Goal: Task Accomplishment & Management: Complete application form

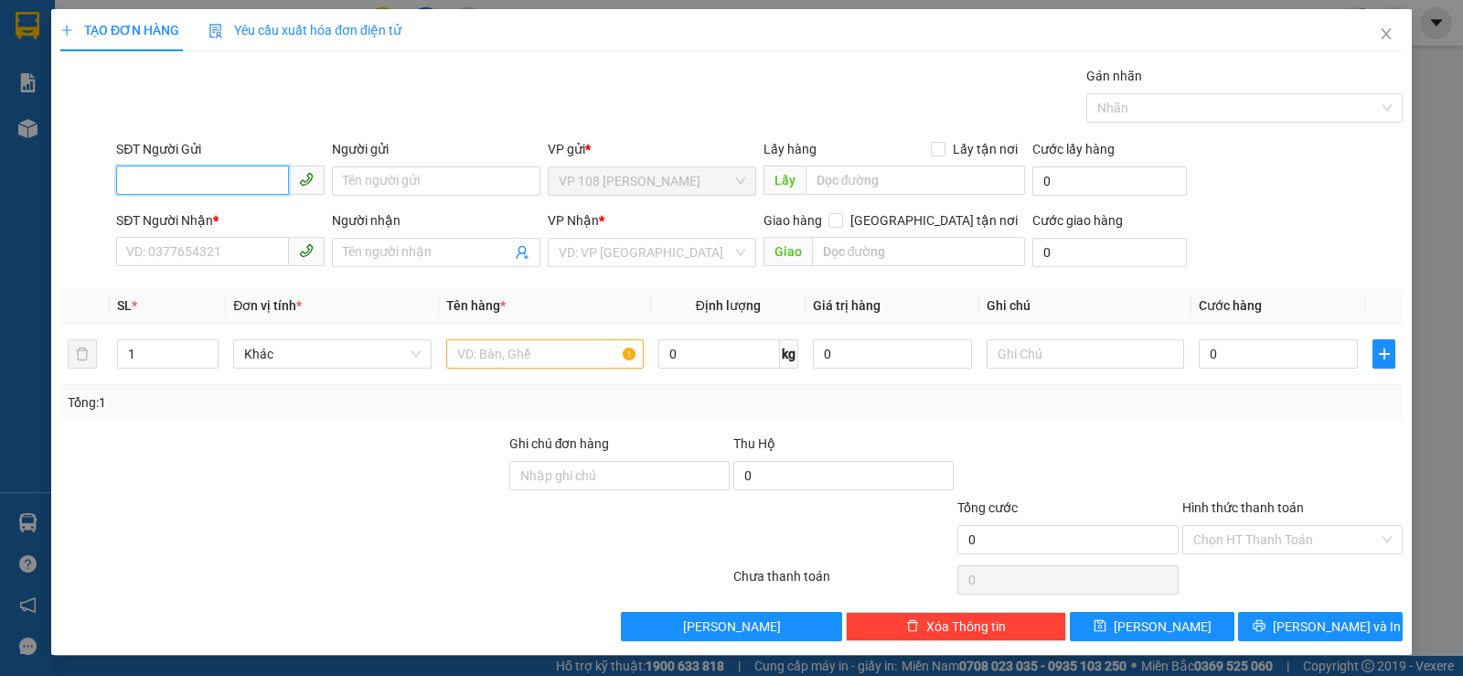
click at [227, 187] on input "SĐT Người Gửi" at bounding box center [202, 180] width 173 height 29
type input "0909195074"
click at [230, 219] on div "0909195074 - [PERSON_NAME]" at bounding box center [218, 218] width 185 height 20
type input "[PERSON_NAME]"
type input "0988927908"
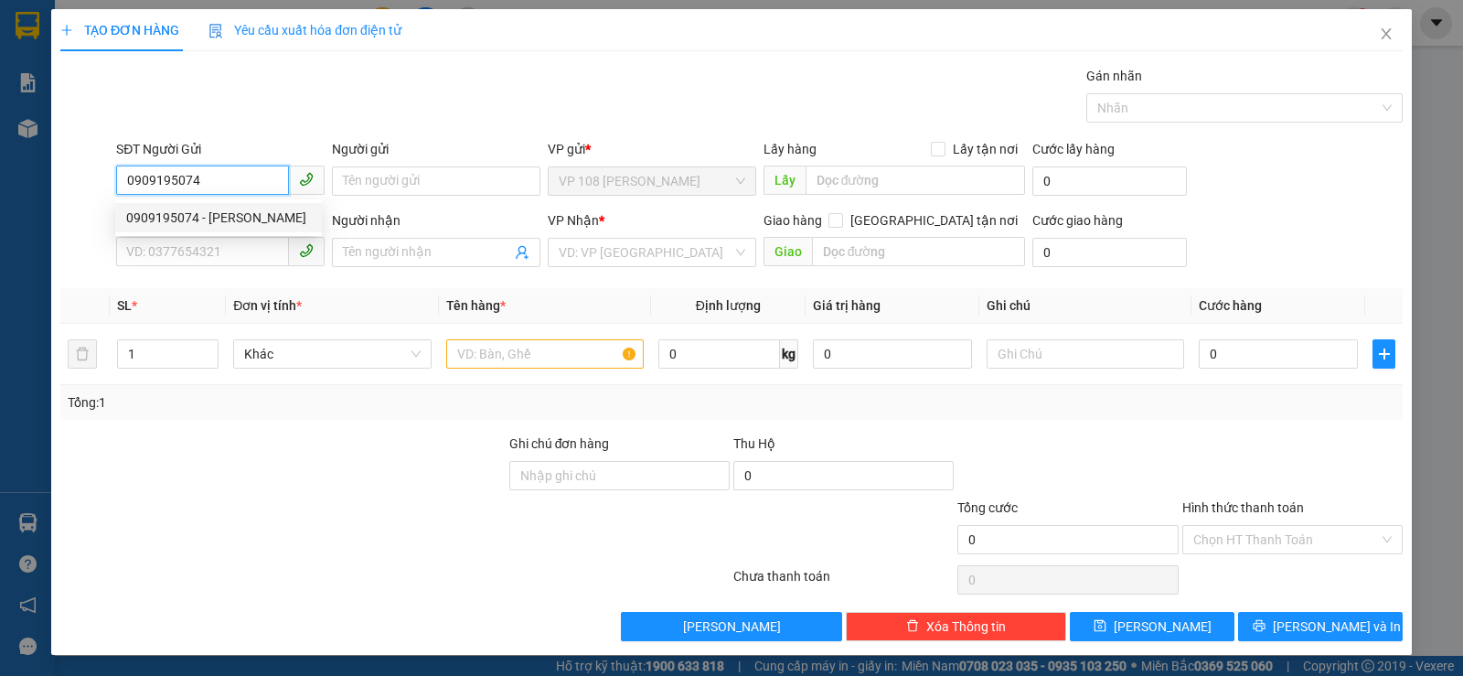
type input "C TRANG"
type input "VPNVT"
type input "TM 14/9 VP184 HẢO"
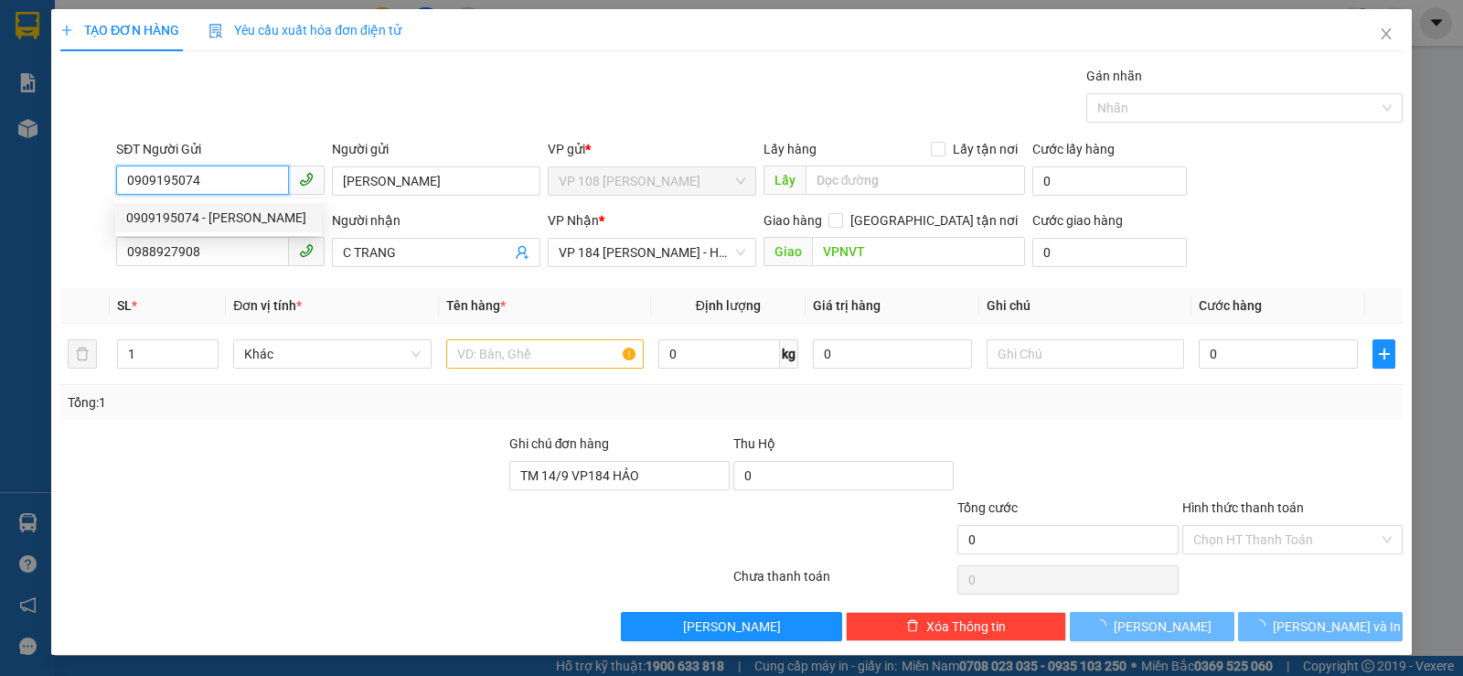
type input "40.000"
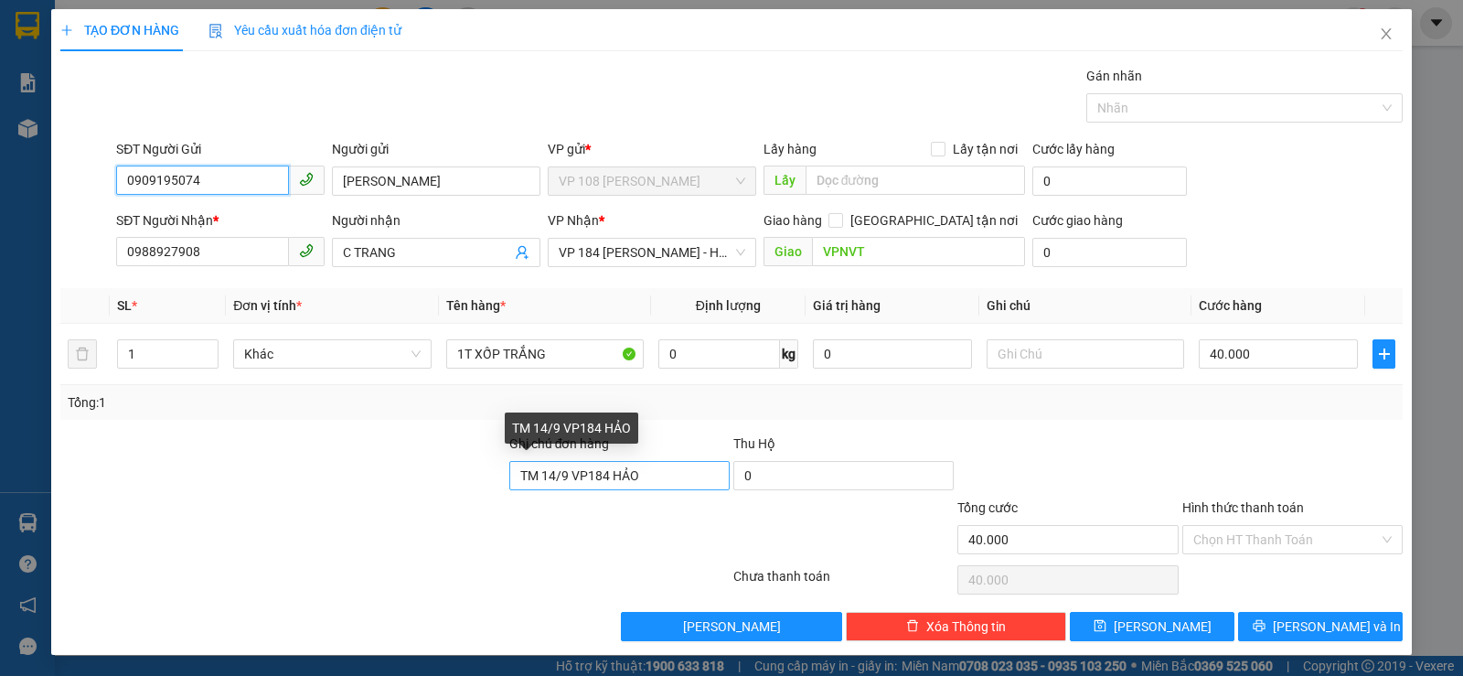
type input "0909195074"
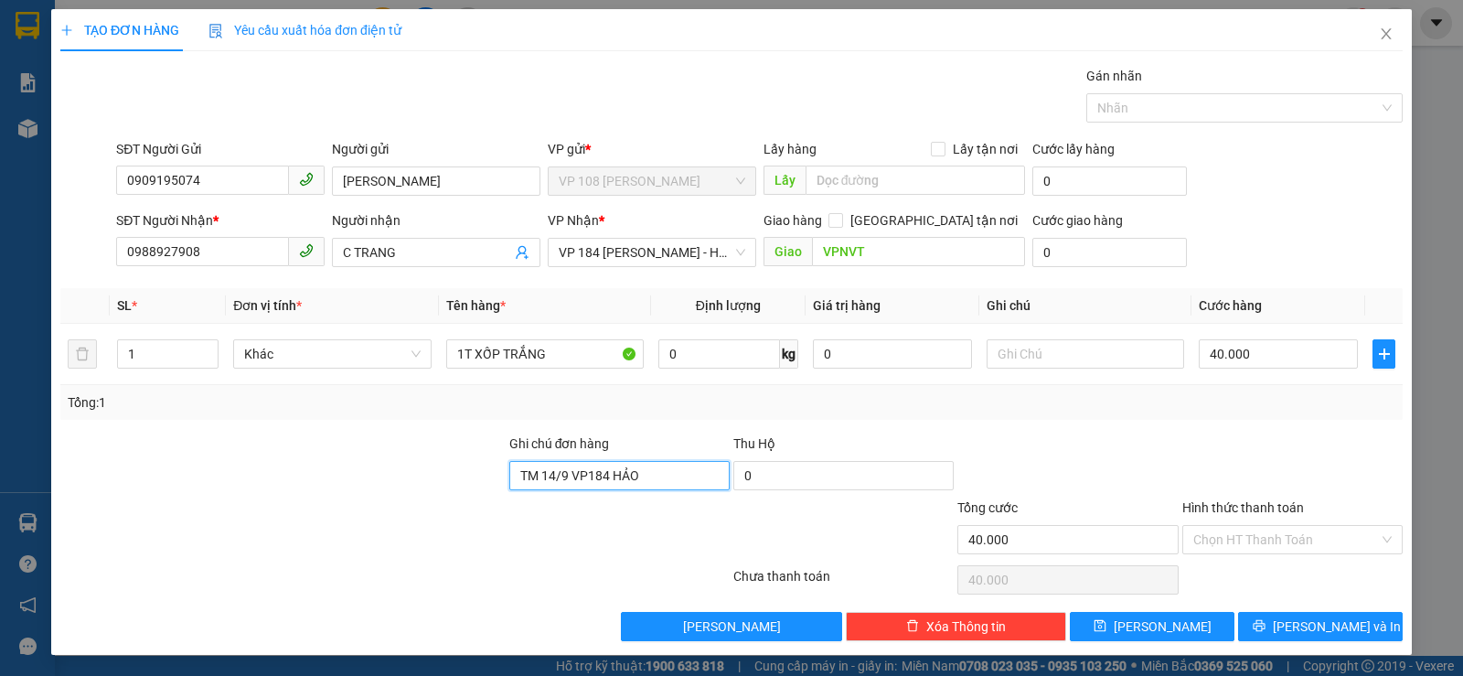
drag, startPoint x: 643, startPoint y: 480, endPoint x: 348, endPoint y: 454, distance: 295.6
click at [389, 468] on div "Ghi chú đơn hàng TM 14/9 VP184 HẢO Thu Hộ 0" at bounding box center [732, 465] width 1346 height 64
click at [1304, 633] on span "[PERSON_NAME] và In" at bounding box center [1337, 626] width 128 height 20
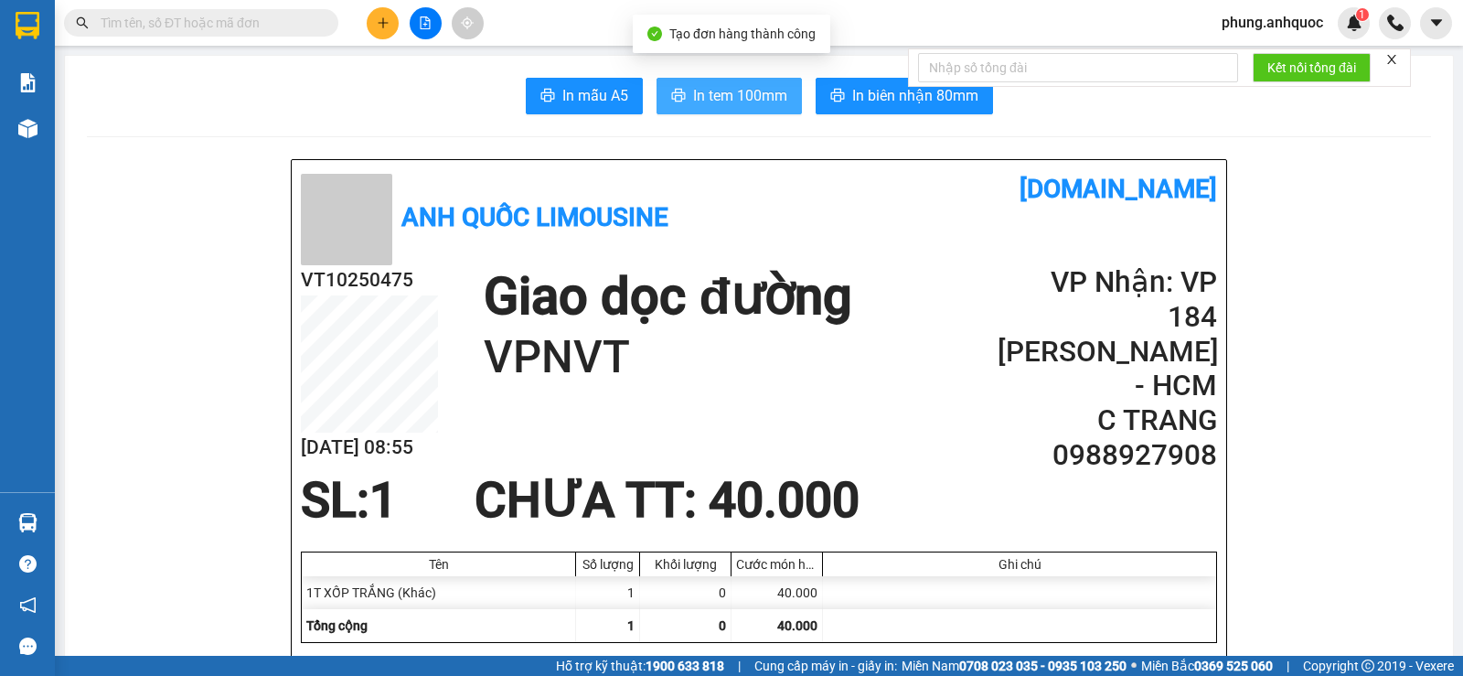
click at [717, 104] on span "In tem 100mm" at bounding box center [740, 95] width 94 height 23
click at [264, 26] on input "text" at bounding box center [209, 23] width 216 height 20
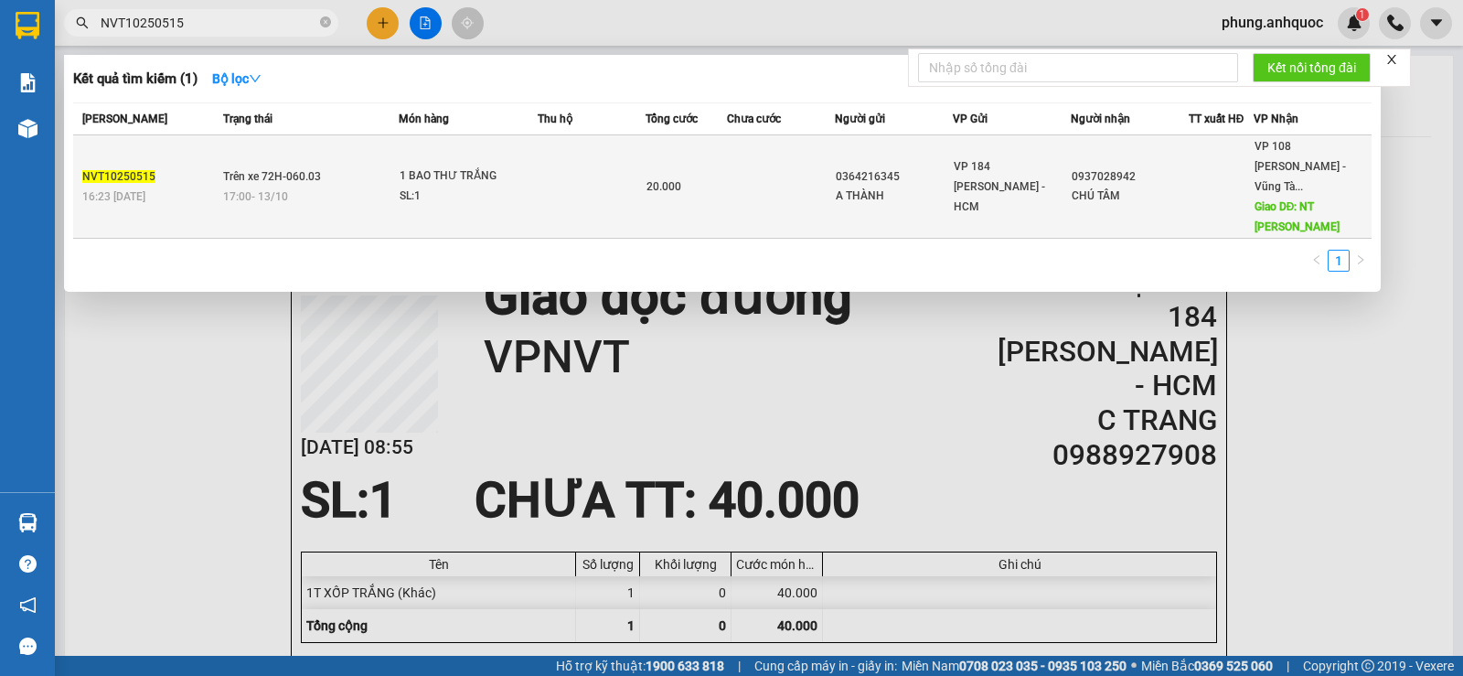
type input "NVT10250515"
click at [540, 186] on td at bounding box center [592, 186] width 108 height 103
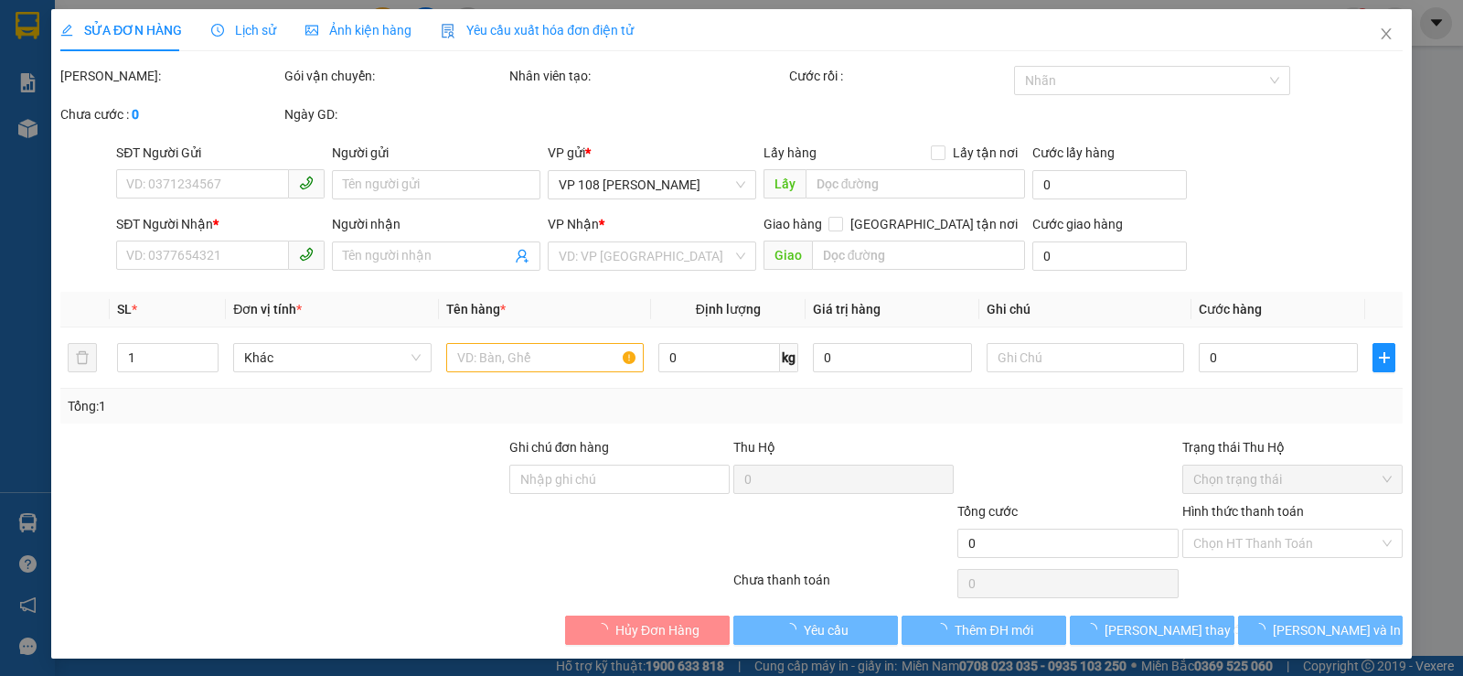
click at [251, 30] on span "Lịch sử" at bounding box center [243, 30] width 65 height 15
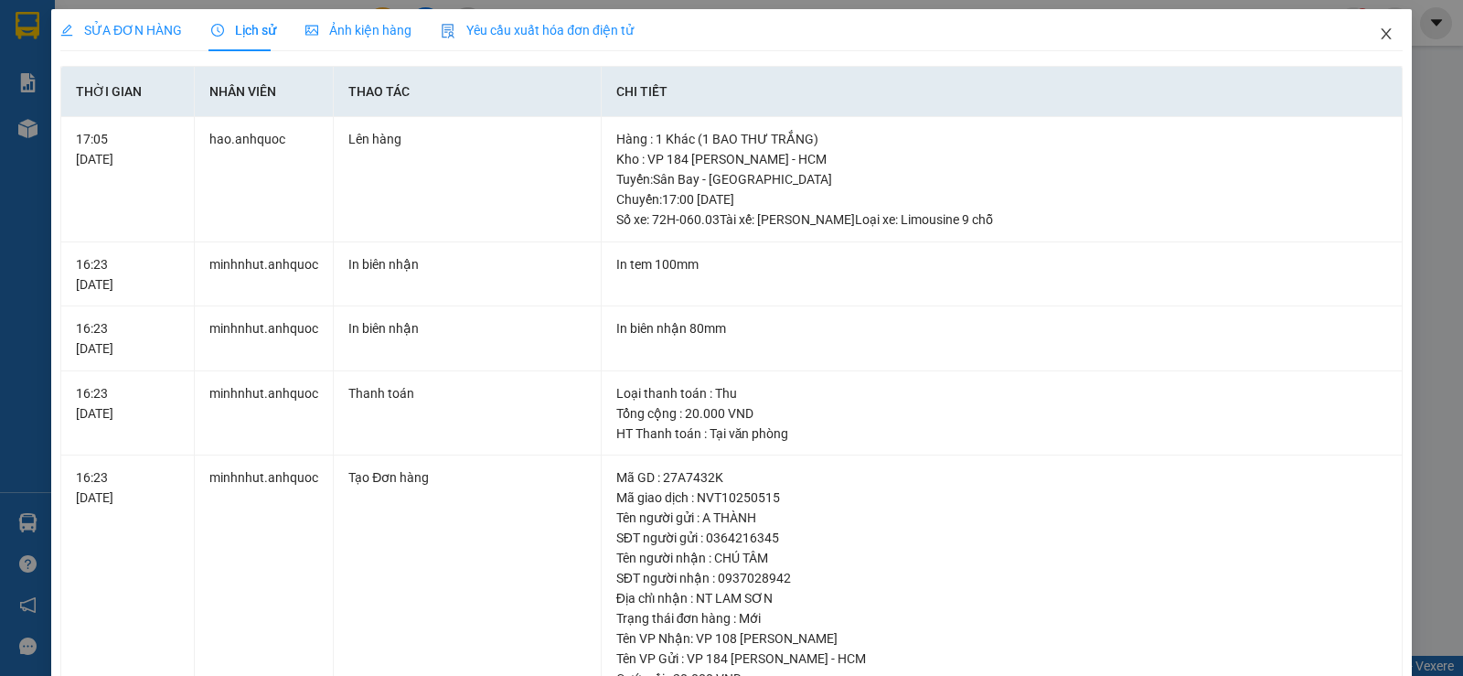
click at [1379, 39] on icon "close" at bounding box center [1386, 34] width 15 height 15
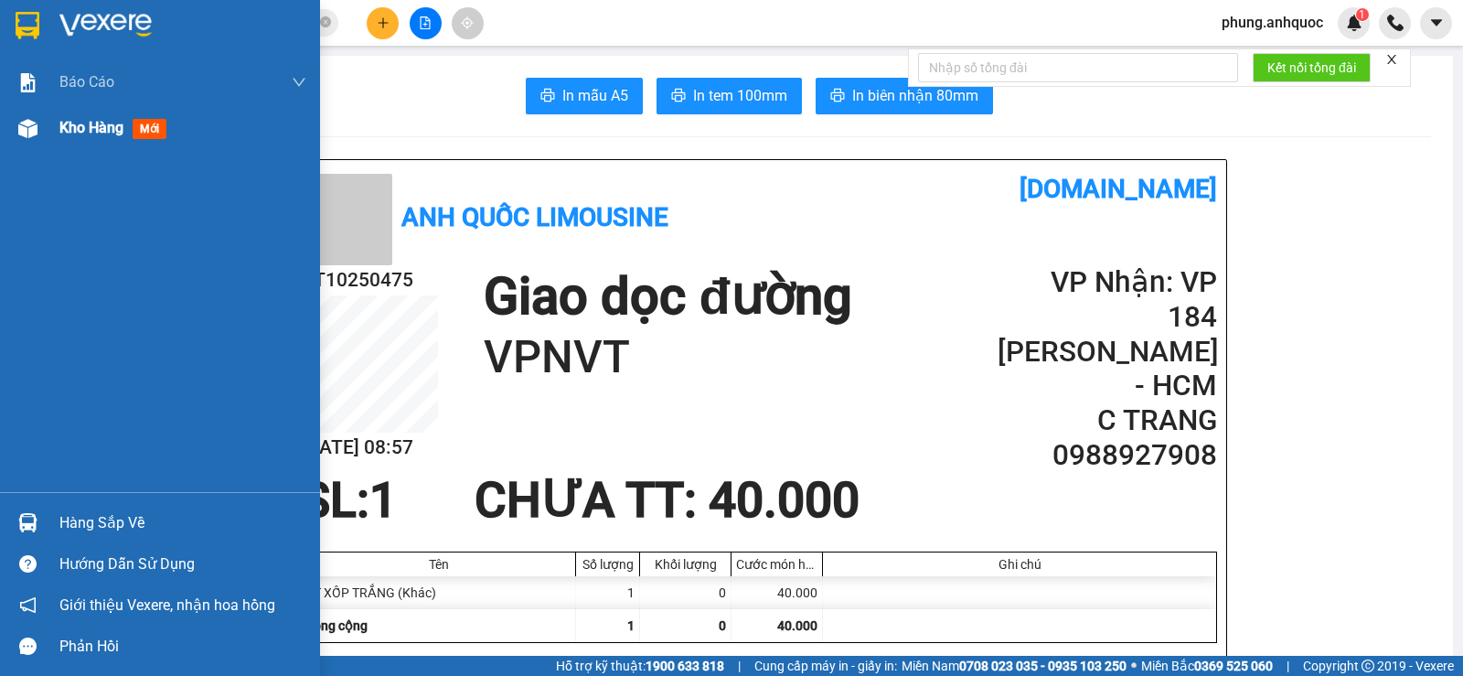
click at [40, 124] on div at bounding box center [28, 128] width 32 height 32
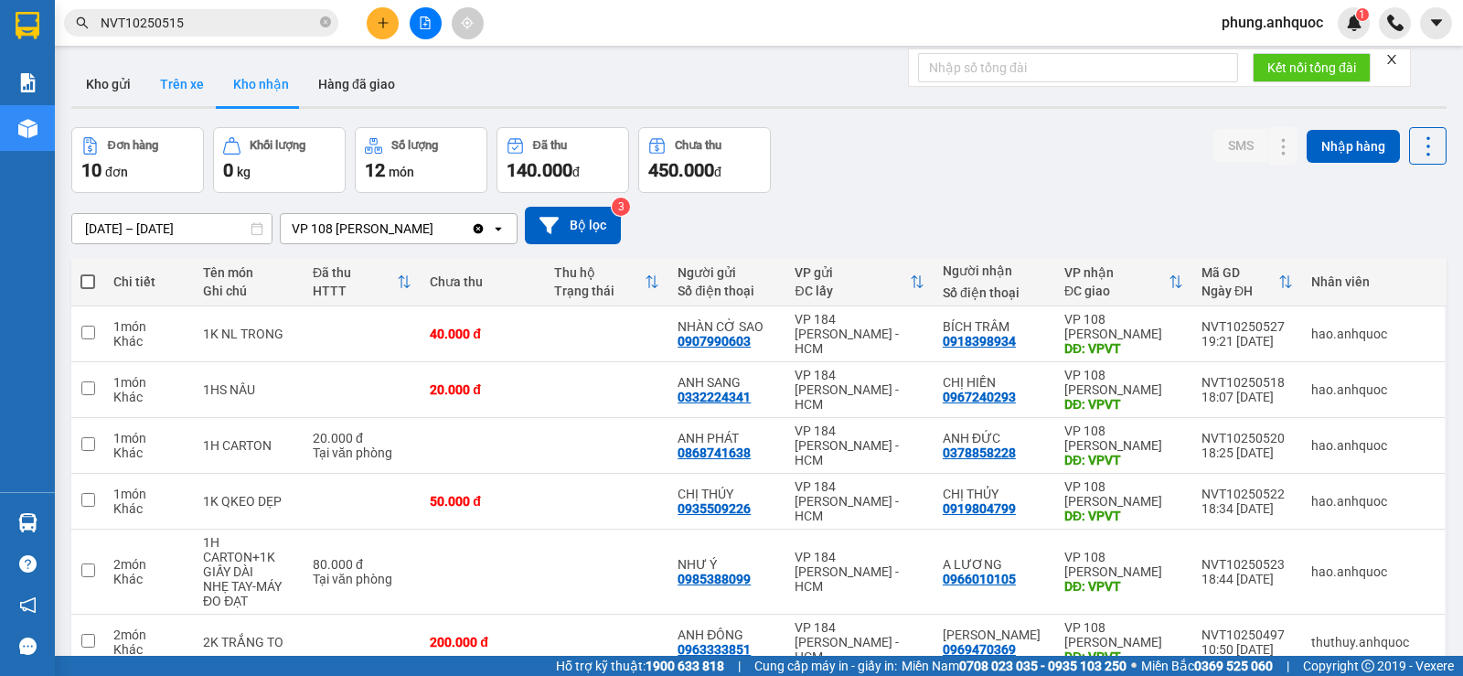
click at [187, 82] on button "Trên xe" at bounding box center [181, 84] width 73 height 44
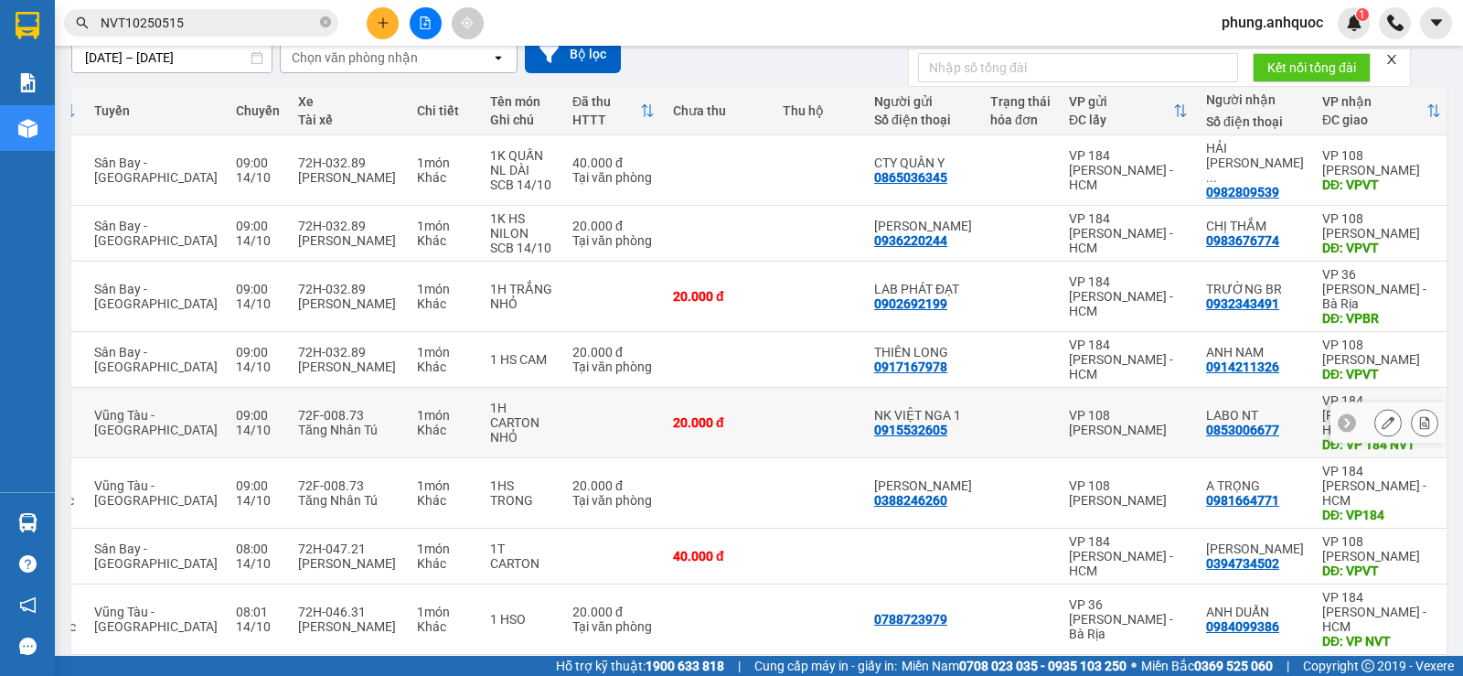
scroll to position [305, 0]
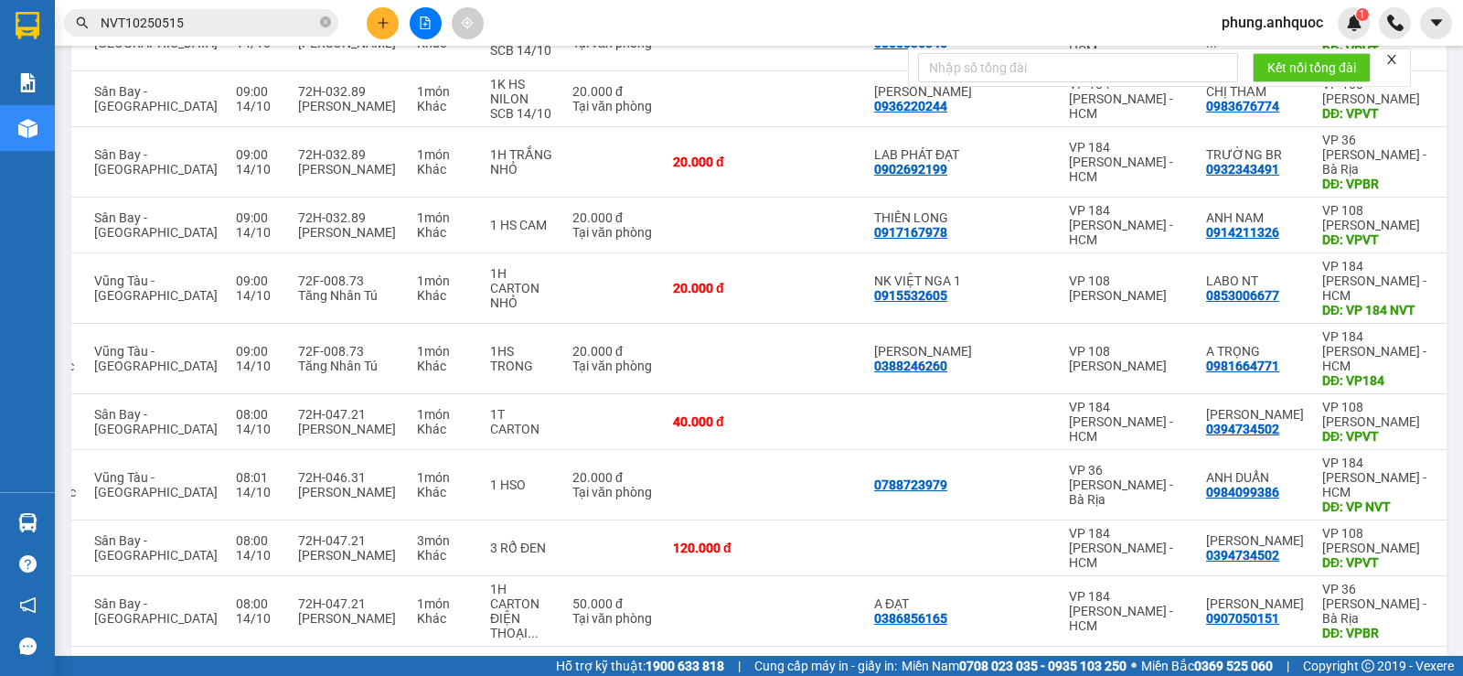
click at [1234, 662] on button "2" at bounding box center [1247, 675] width 27 height 27
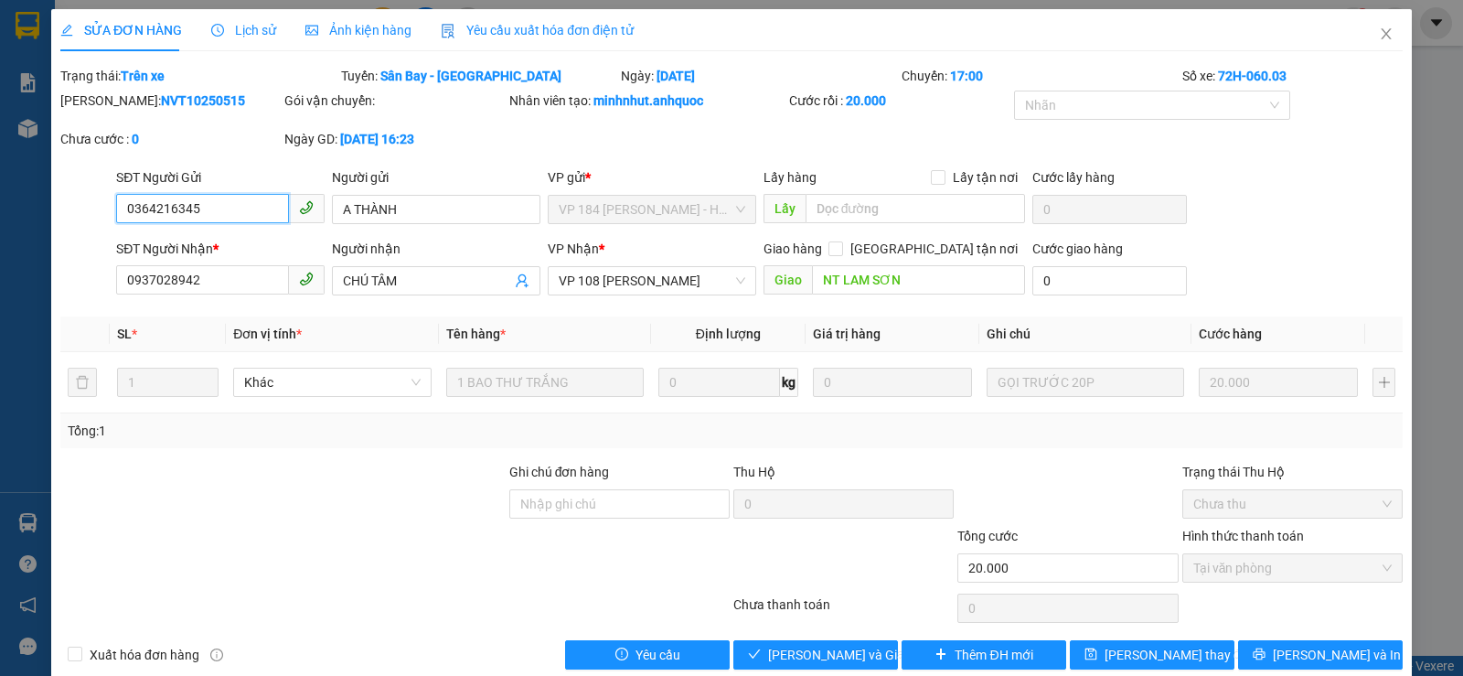
type input "0364216345"
type input "A THÀNH"
type input "0937028942"
type input "CHÚ TÂM"
type input "NT LAM SƠN"
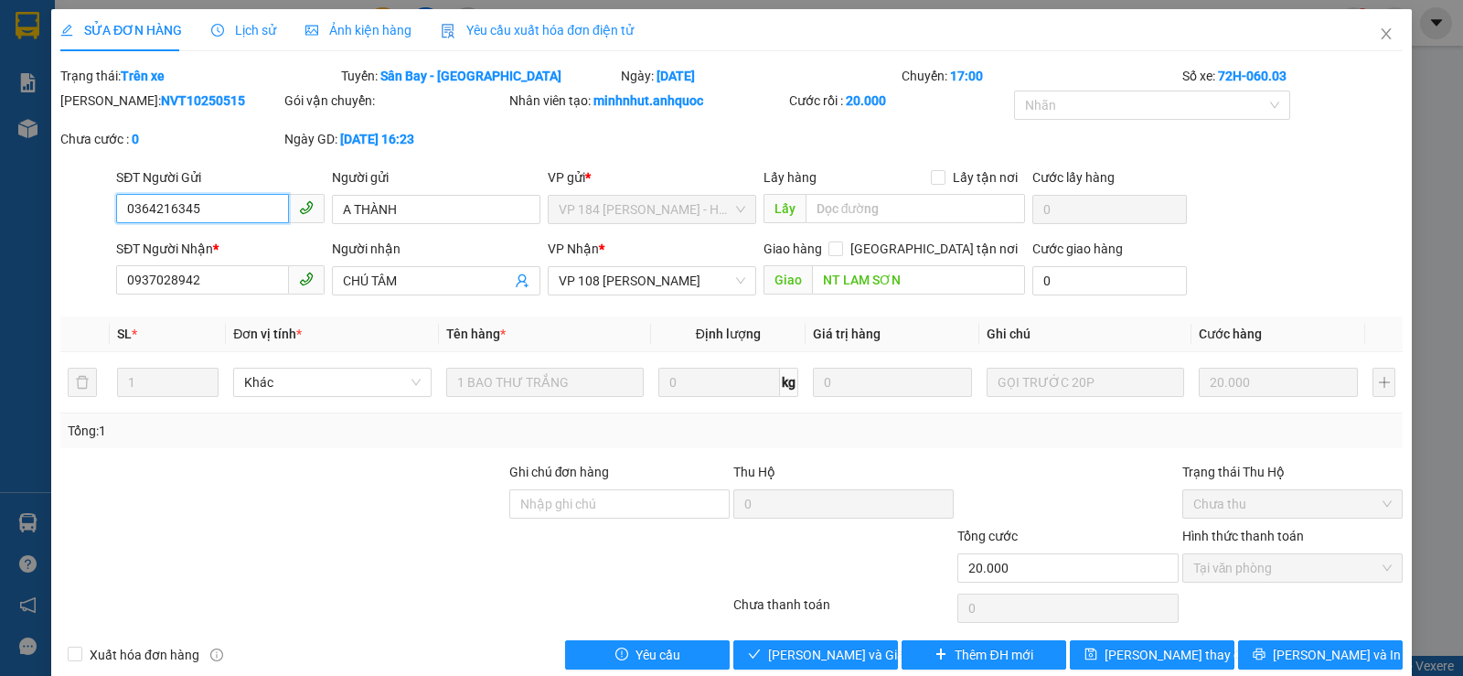
type input "20.000"
click at [826, 654] on span "Giao hàng" at bounding box center [825, 655] width 59 height 20
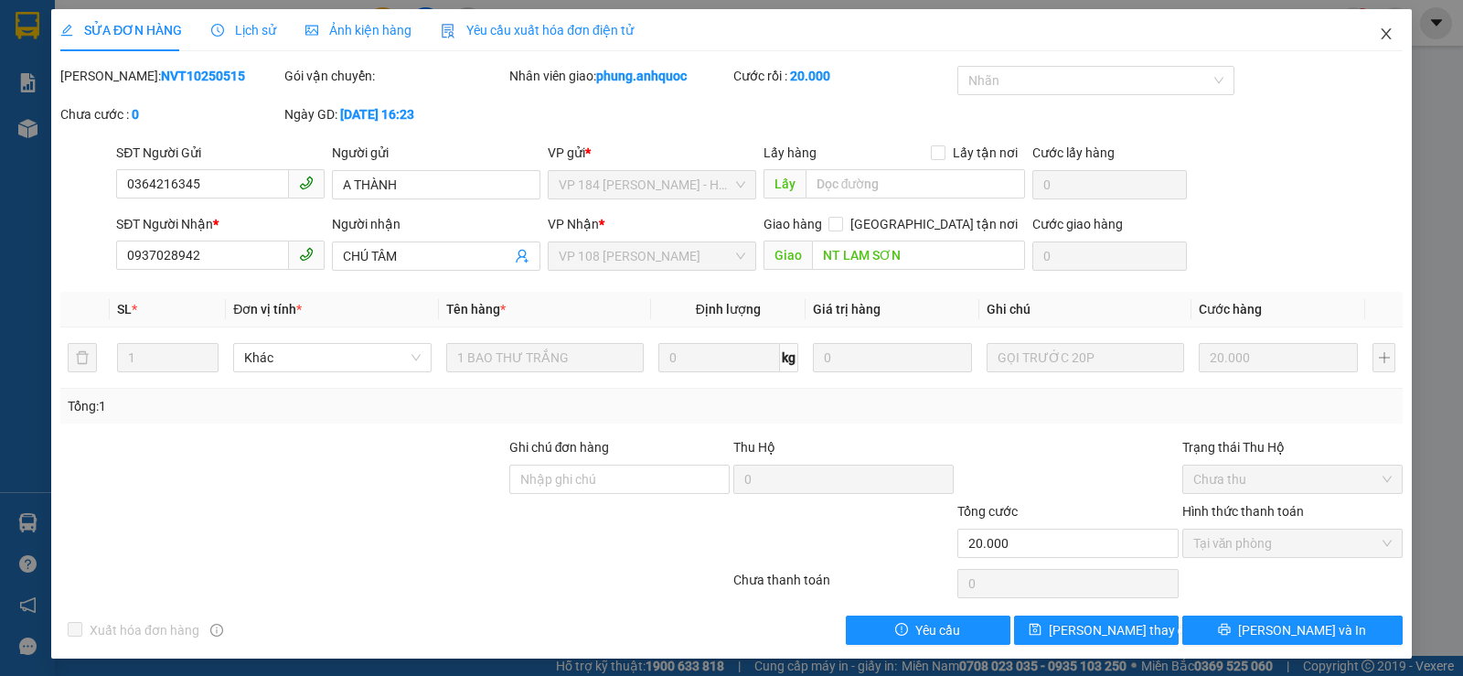
click at [1379, 33] on icon "close" at bounding box center [1386, 34] width 15 height 15
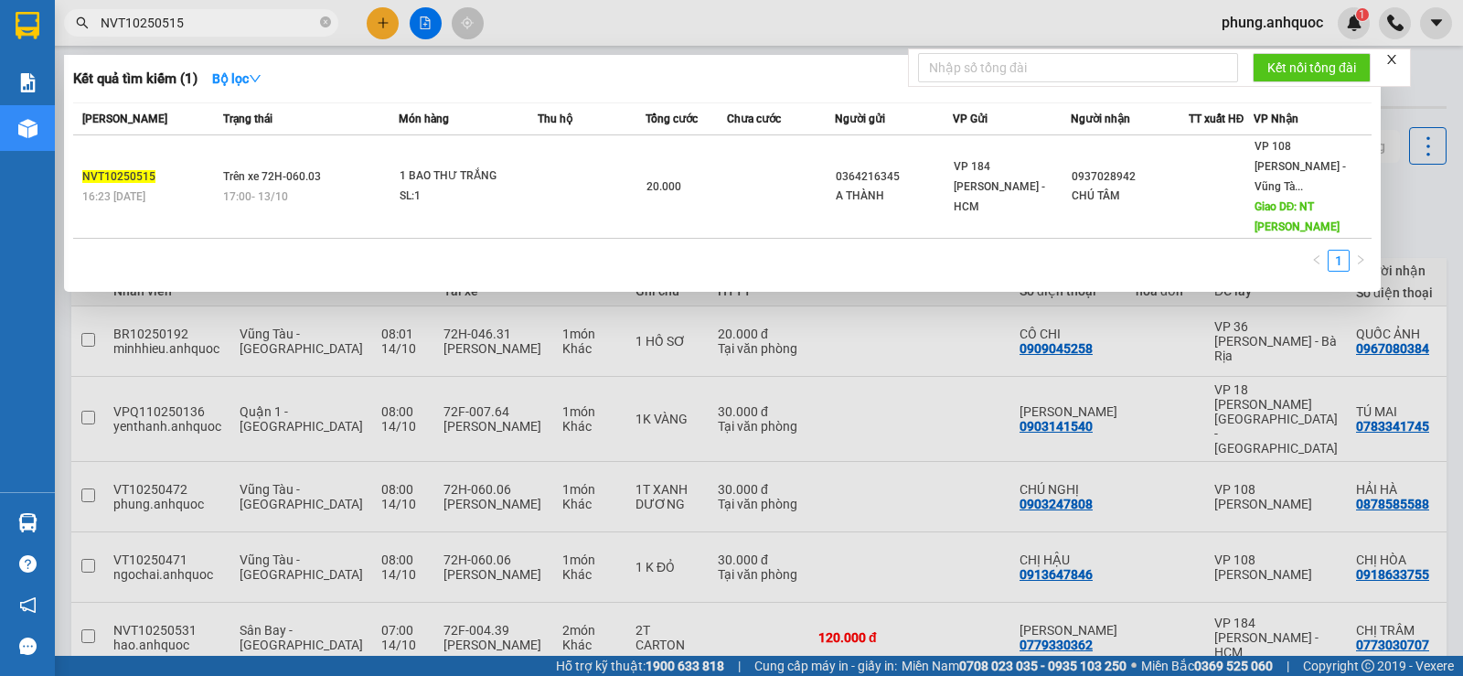
click at [236, 26] on input "NVT10250515" at bounding box center [209, 23] width 216 height 20
type input "N"
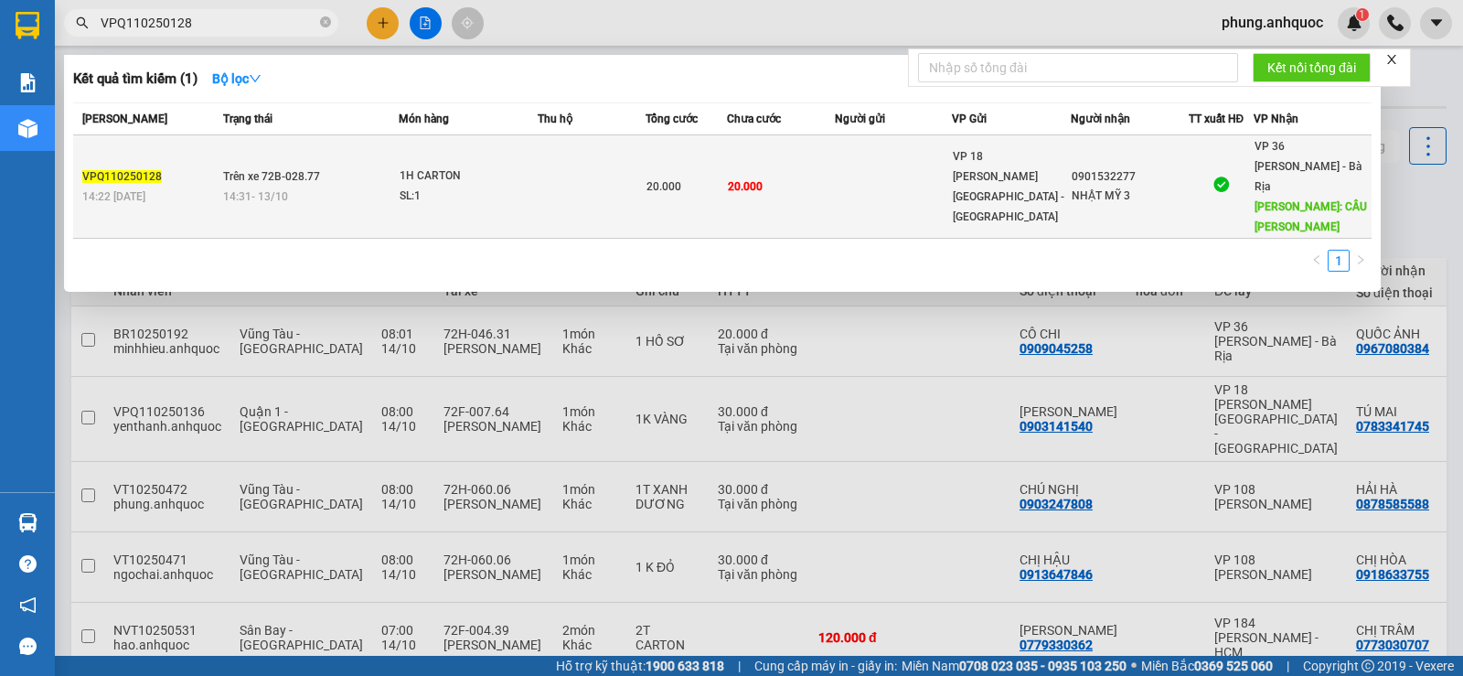
type input "VPQ110250128"
click at [542, 194] on td at bounding box center [592, 186] width 108 height 103
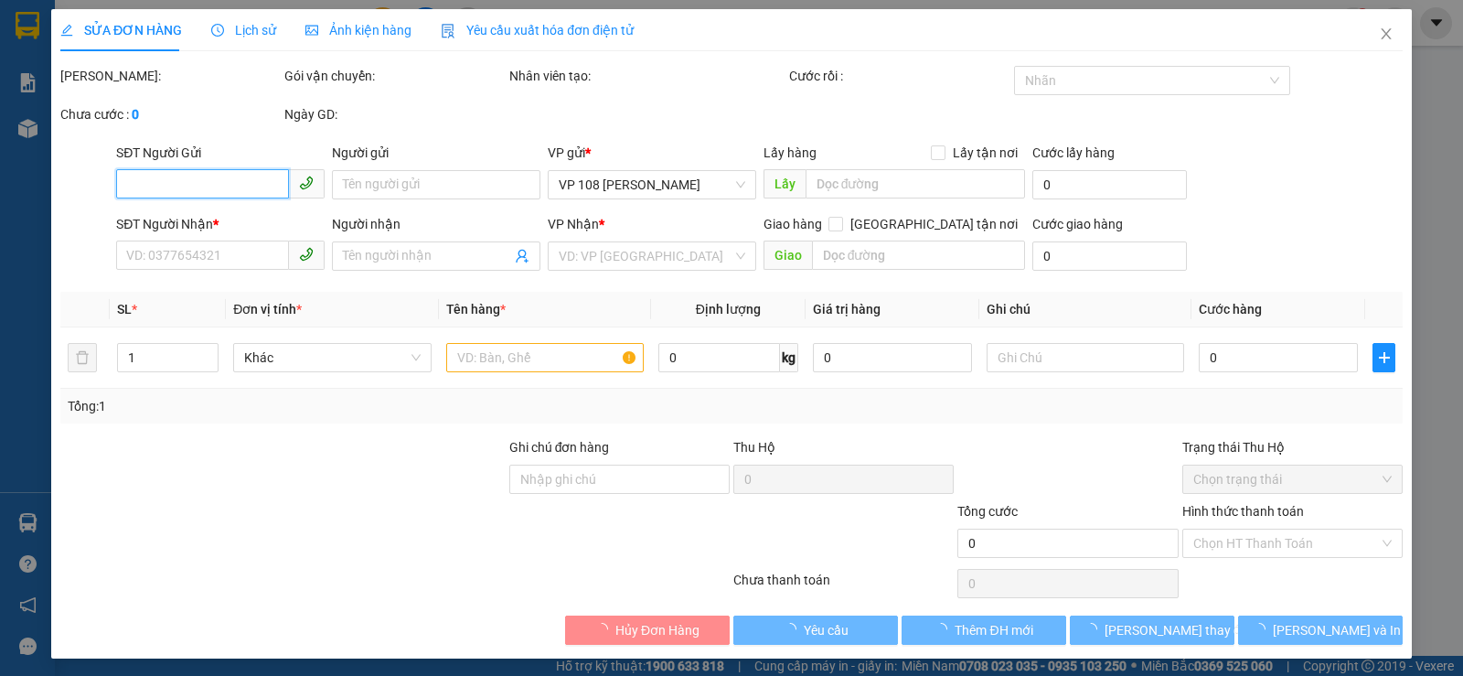
type input "0901532277"
type input "NHẬT MỸ 3"
type input "CẦU [PERSON_NAME]"
type input "20.000"
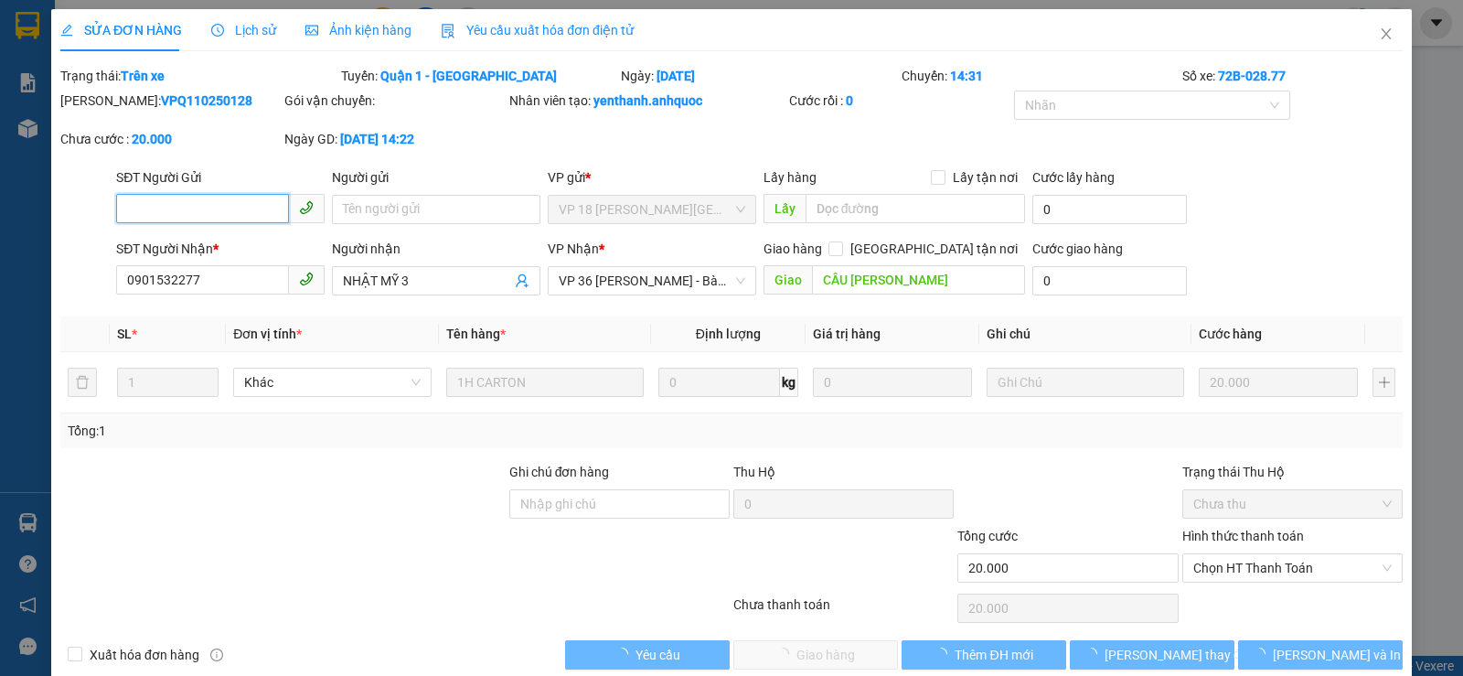
checkbox input "true"
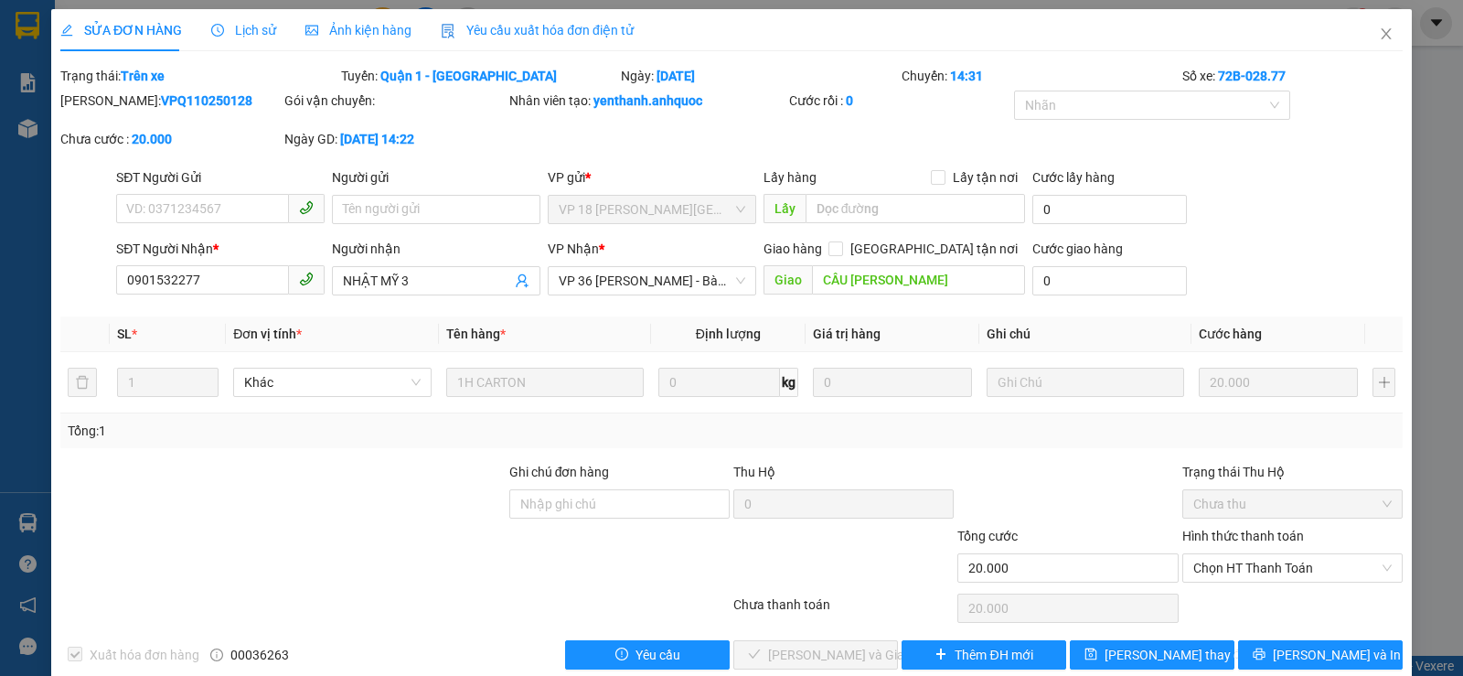
click at [245, 29] on span "Lịch sử" at bounding box center [243, 30] width 65 height 15
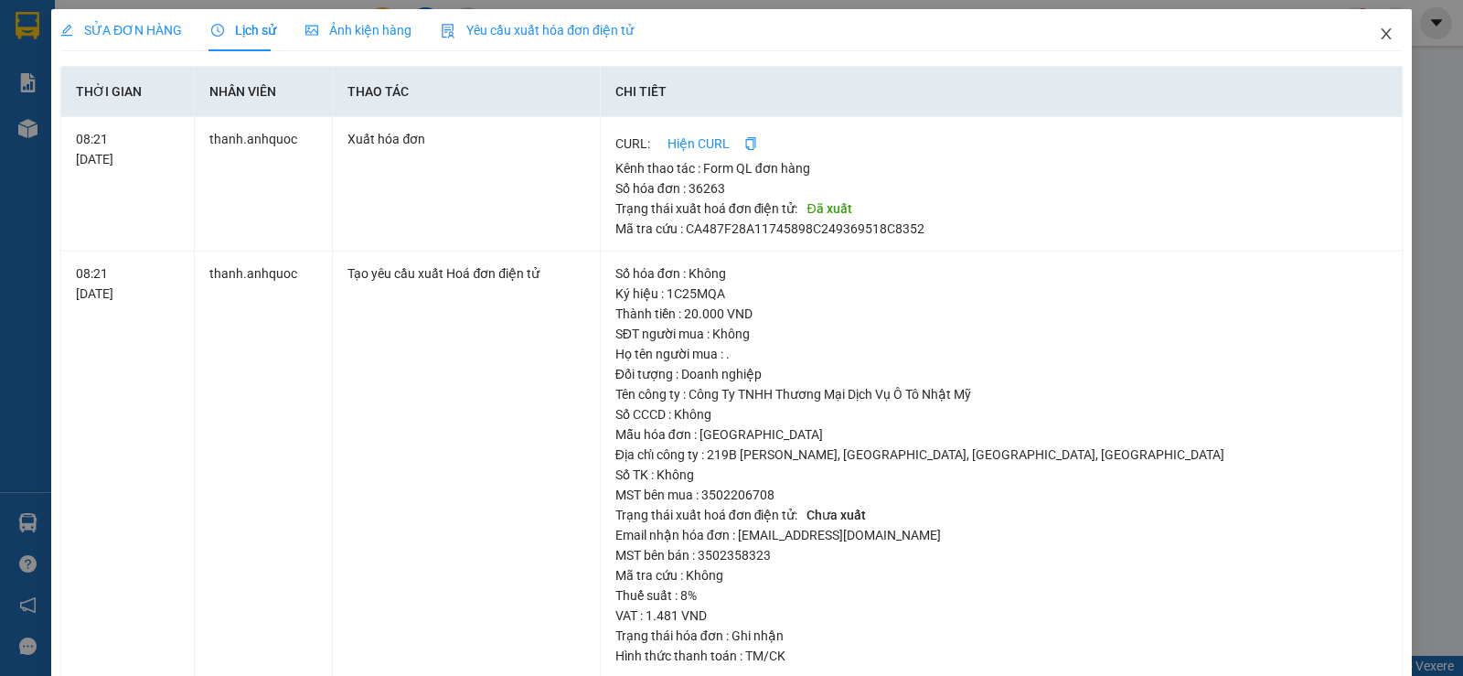
click at [1381, 30] on icon "close" at bounding box center [1386, 33] width 10 height 11
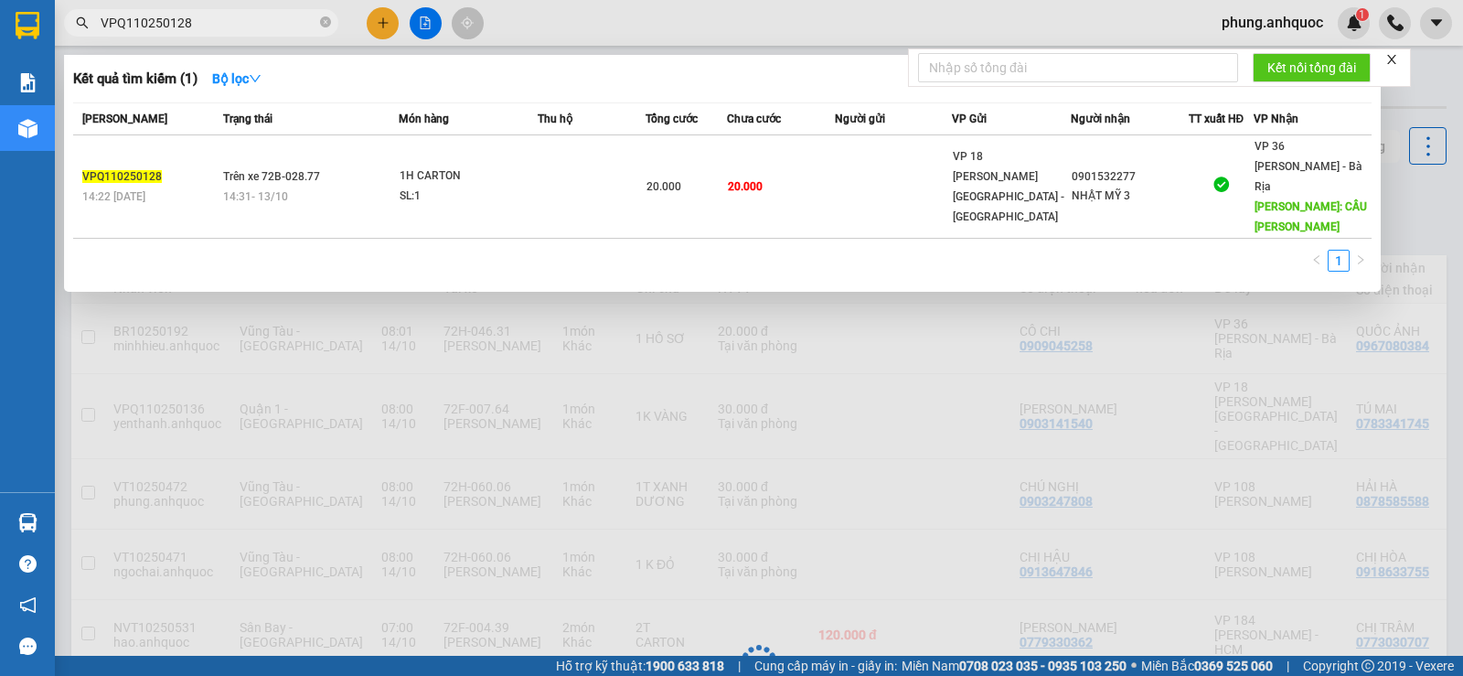
click at [239, 22] on input "VPQ110250128" at bounding box center [209, 23] width 216 height 20
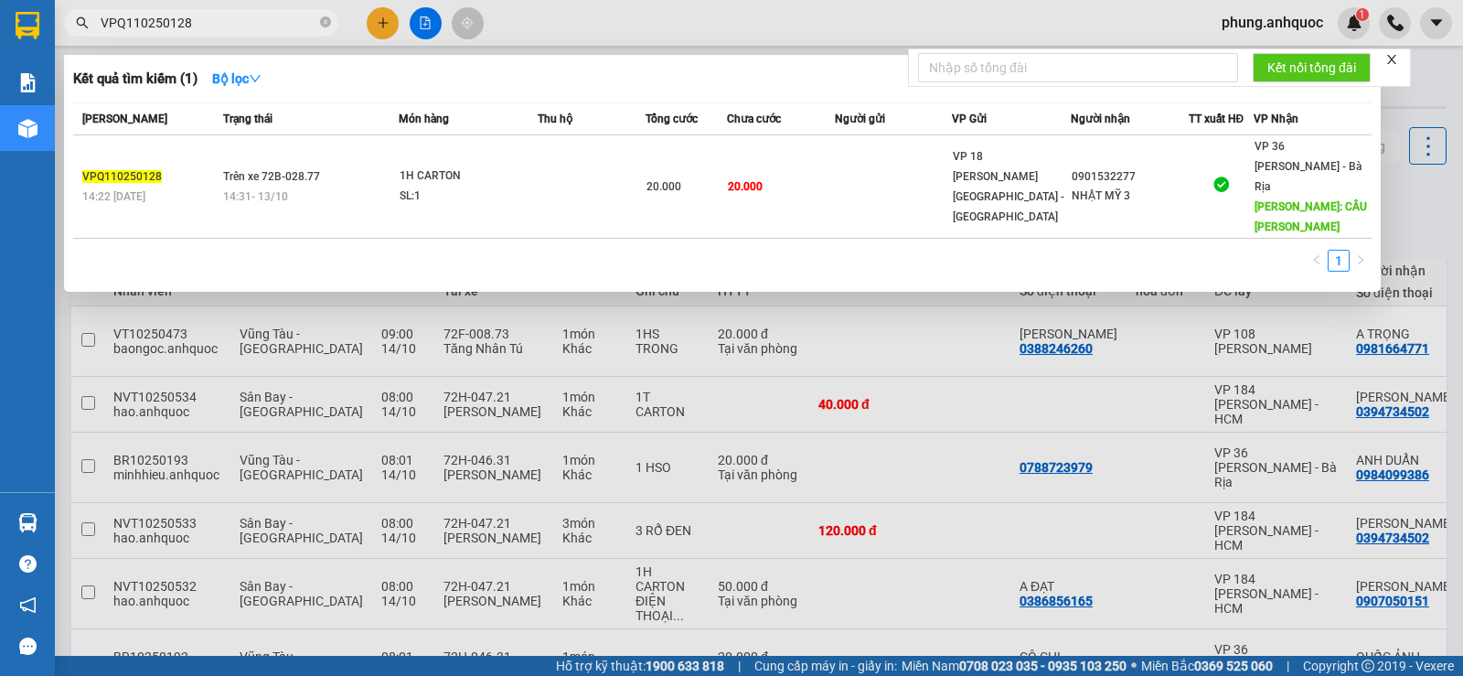
click at [884, 361] on div at bounding box center [731, 338] width 1463 height 676
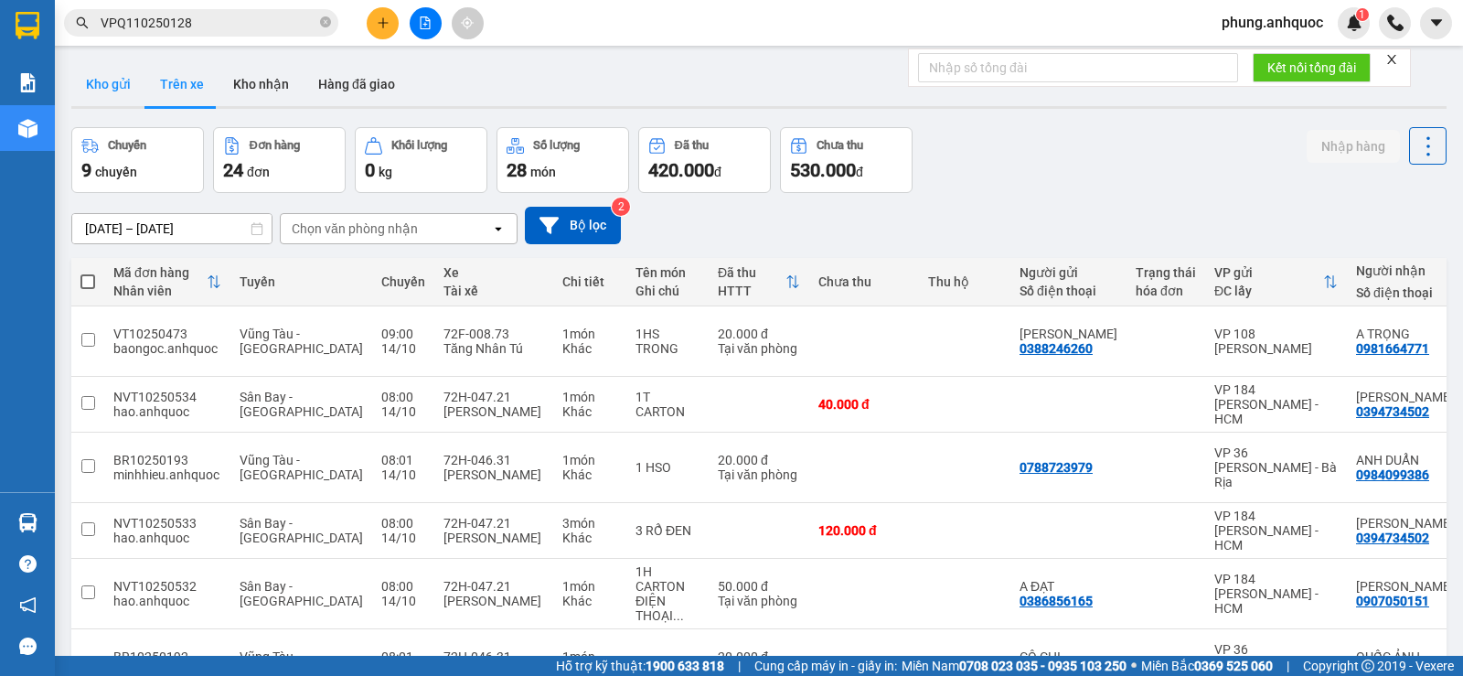
click at [89, 81] on button "Kho gửi" at bounding box center [108, 84] width 74 height 44
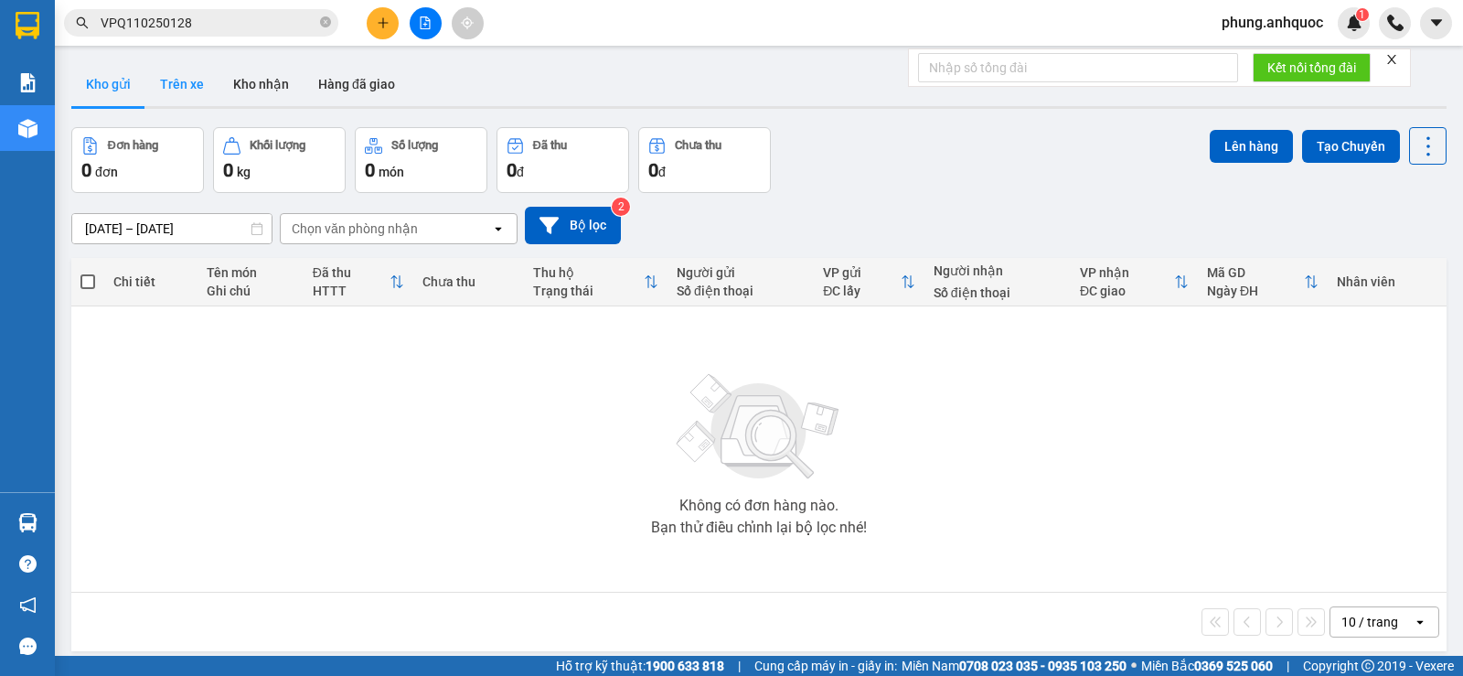
click at [186, 84] on button "Trên xe" at bounding box center [181, 84] width 73 height 44
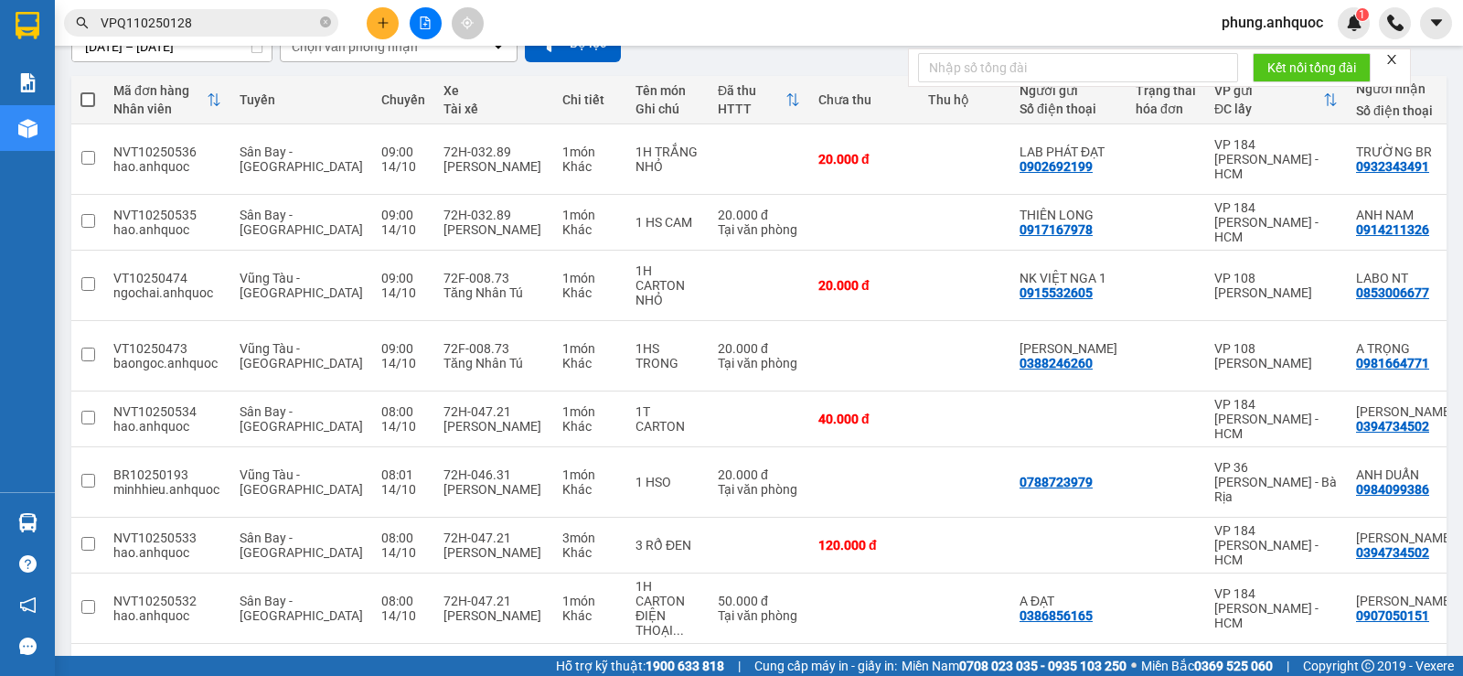
scroll to position [183, 0]
